Goal: Navigation & Orientation: Find specific page/section

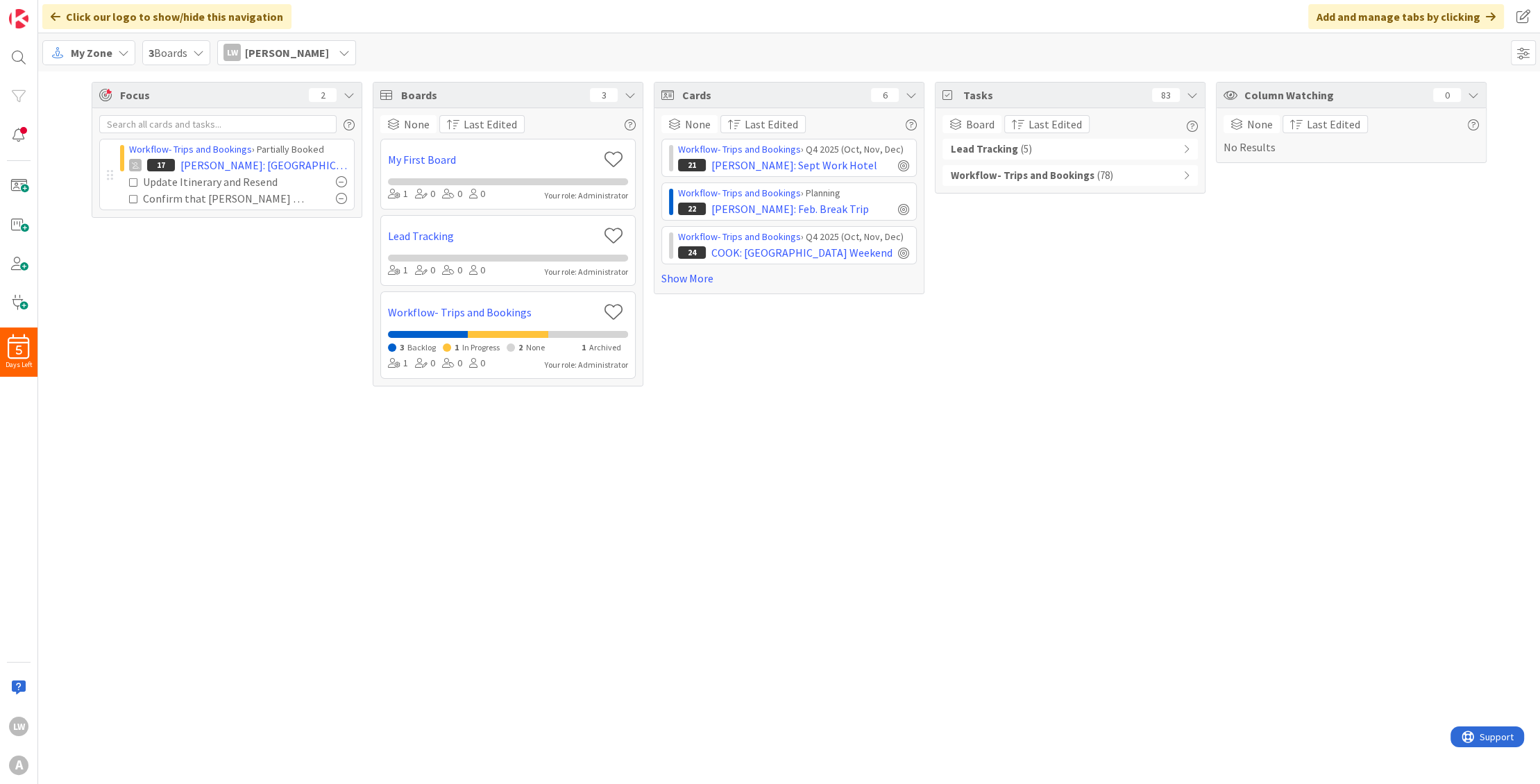
click at [118, 48] on icon at bounding box center [123, 52] width 11 height 11
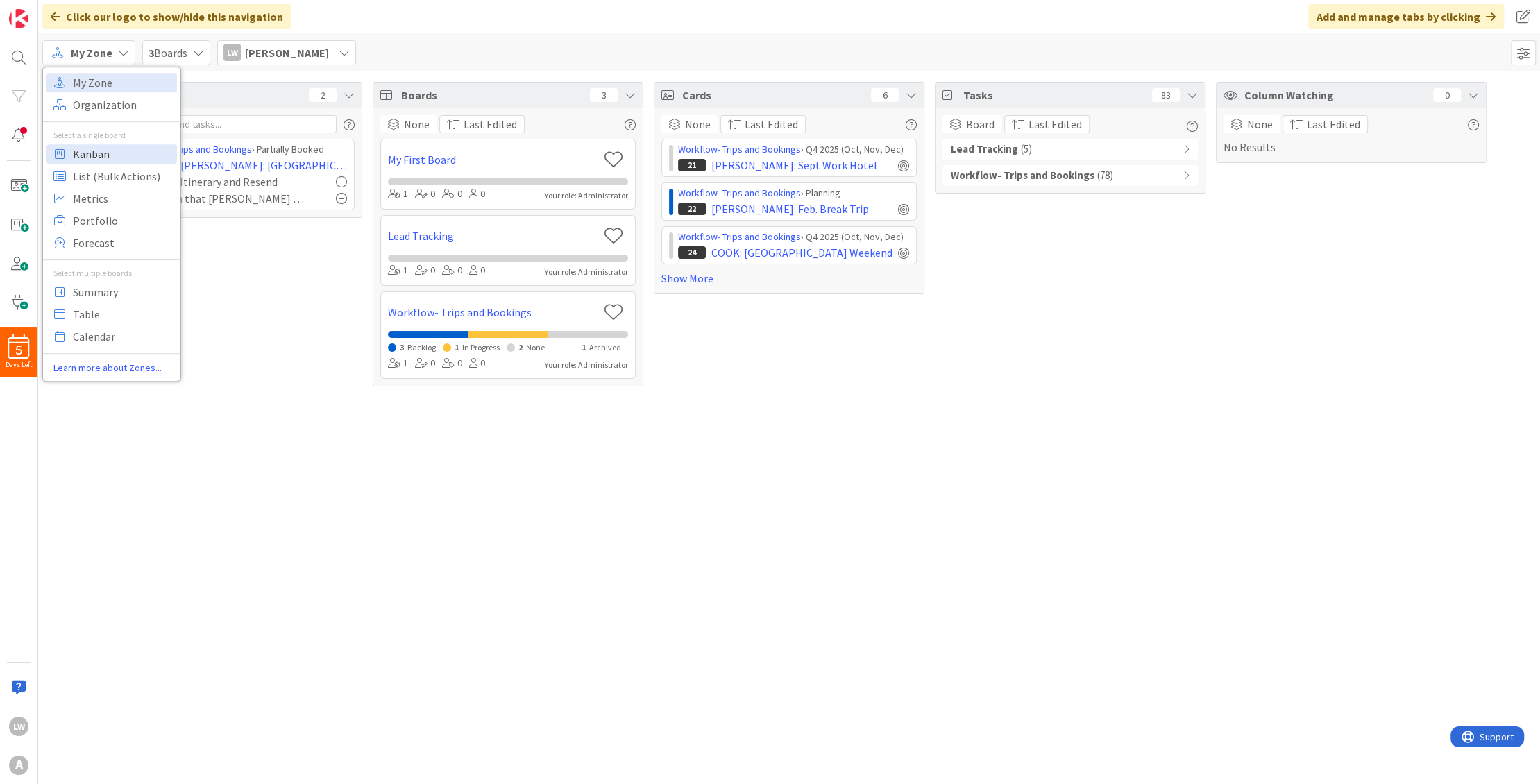
click at [106, 152] on span "Kanban" at bounding box center [122, 153] width 100 height 20
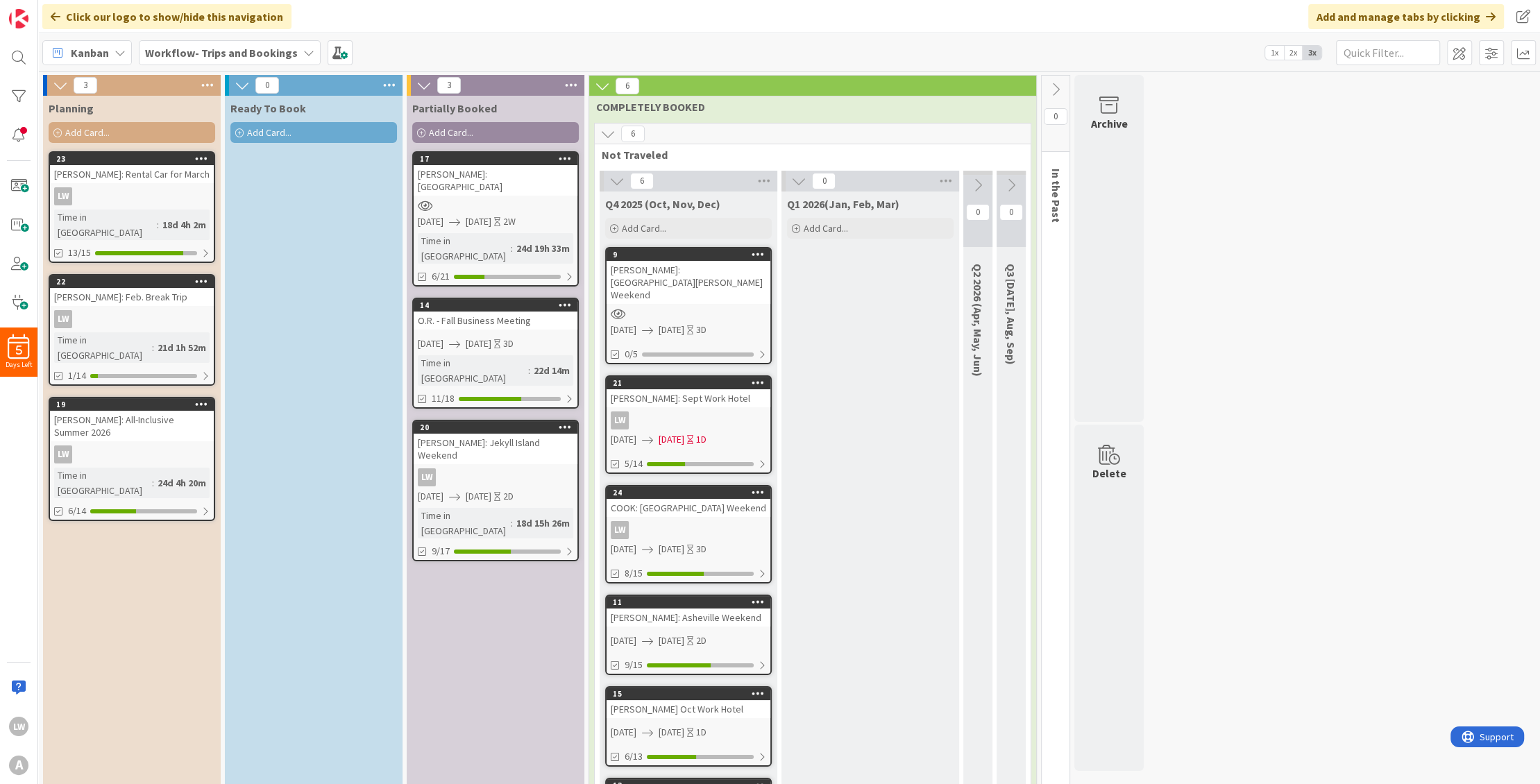
click at [127, 310] on div "LW" at bounding box center [132, 319] width 164 height 18
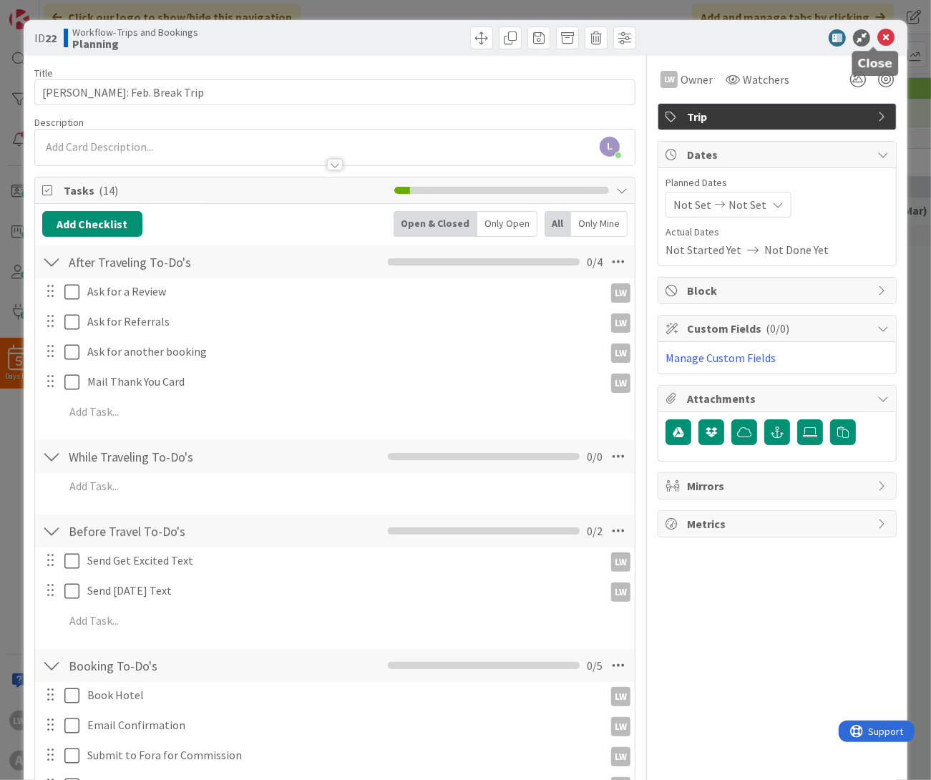
click at [878, 32] on icon at bounding box center [886, 37] width 17 height 17
